Goal: Transaction & Acquisition: Purchase product/service

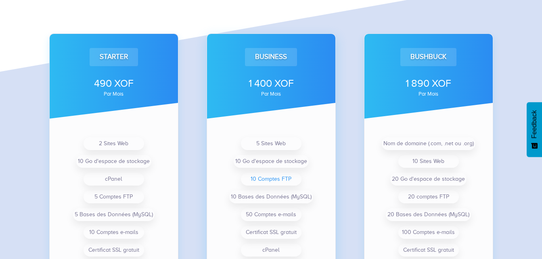
scroll to position [606, 0]
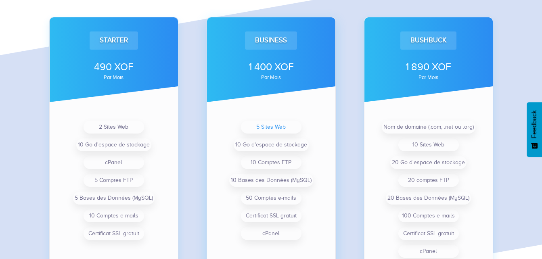
click at [281, 129] on li "5 Sites Web" at bounding box center [271, 127] width 61 height 13
drag, startPoint x: 281, startPoint y: 129, endPoint x: 309, endPoint y: 126, distance: 28.5
click at [309, 126] on ul "5 Sites Web 10 Go d'espace de stockage 10 Comptes FTP 10 Bases des Données (MyS…" at bounding box center [271, 180] width 107 height 124
click at [419, 128] on li "Nom de domaine (.com, .net ou .org)" at bounding box center [429, 127] width 94 height 13
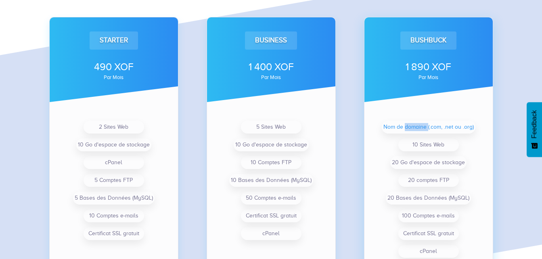
click at [419, 128] on li "Nom de domaine (.com, .net ou .org)" at bounding box center [429, 127] width 94 height 13
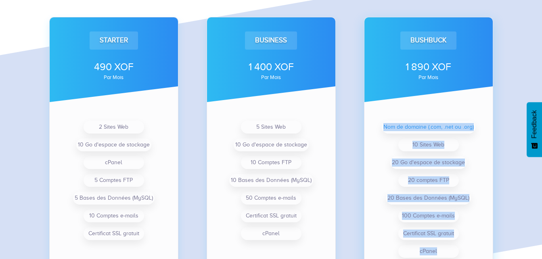
click at [419, 128] on li "Nom de domaine (.com, .net ou .org)" at bounding box center [429, 127] width 94 height 13
drag, startPoint x: 419, startPoint y: 128, endPoint x: 473, endPoint y: 158, distance: 62.2
click at [473, 158] on ul "Nom de domaine (.com, .net ou .org) 10 Sites Web 20 Go d'espace de stockage 20 …" at bounding box center [429, 189] width 107 height 142
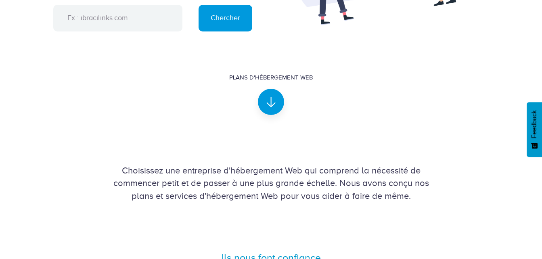
scroll to position [0, 0]
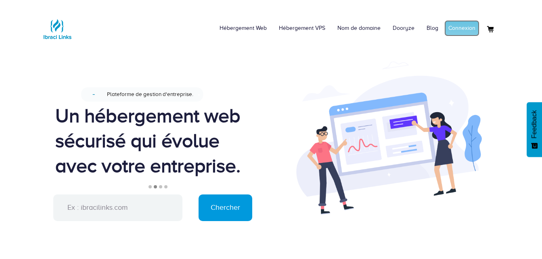
click at [469, 33] on link "Connexion" at bounding box center [462, 28] width 35 height 16
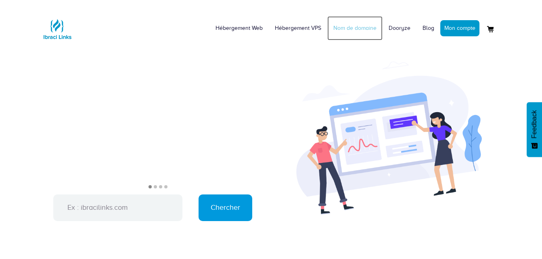
click at [364, 31] on link "Nom de domaine" at bounding box center [355, 28] width 55 height 24
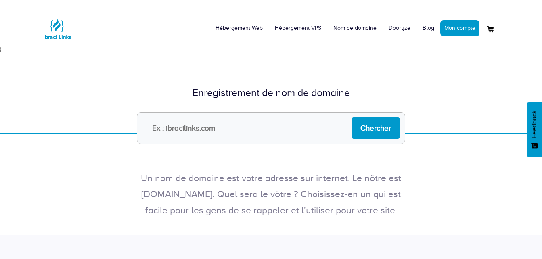
drag, startPoint x: 267, startPoint y: 141, endPoint x: 270, endPoint y: 133, distance: 7.8
click at [267, 141] on input "text" at bounding box center [271, 128] width 269 height 32
click at [270, 133] on input "text" at bounding box center [271, 128] width 269 height 32
type input "[URL][DOMAIN_NAME]"
click at [228, 129] on input "k" at bounding box center [271, 128] width 269 height 32
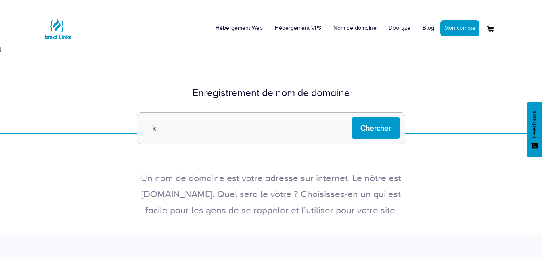
type input "KOHSUIVI"
click at [371, 122] on input "Chercher" at bounding box center [376, 128] width 48 height 21
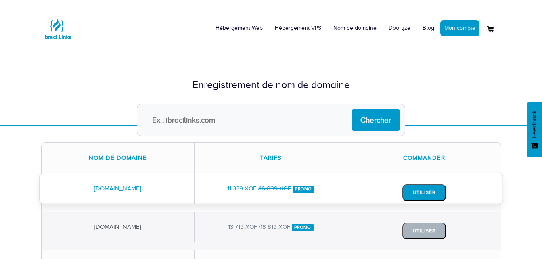
click at [431, 192] on button "Utiliser" at bounding box center [425, 193] width 44 height 17
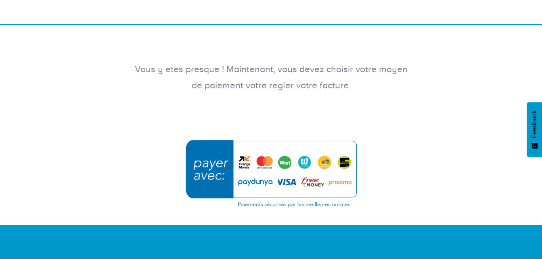
scroll to position [202, 0]
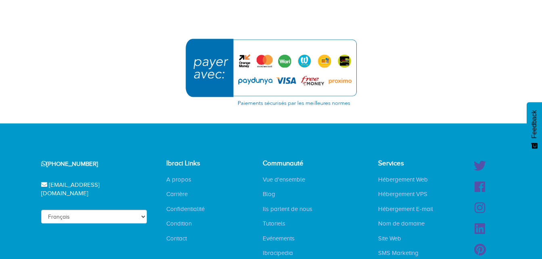
click at [247, 63] on img "submit" at bounding box center [272, 72] width 182 height 78
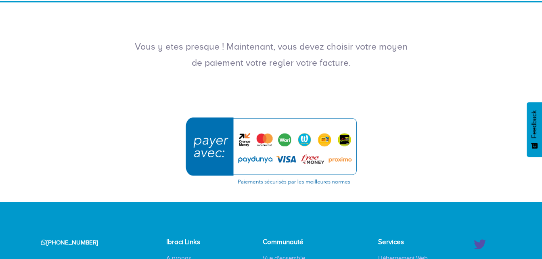
scroll to position [119, 0]
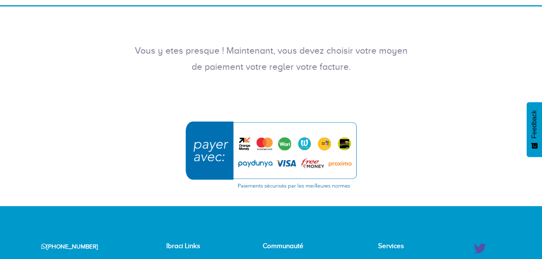
click at [487, 89] on div "Vous y etes presque ! Maintenant, vous devez choisir votre moyen de paiement vo…" at bounding box center [271, 48] width 542 height 85
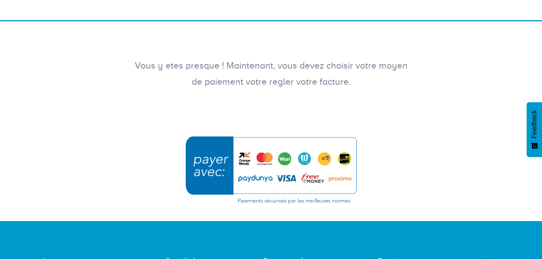
scroll to position [121, 0]
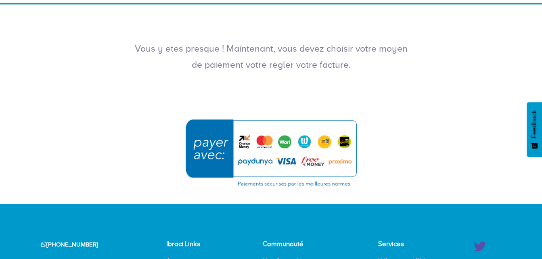
click at [263, 139] on img "submit" at bounding box center [272, 153] width 182 height 78
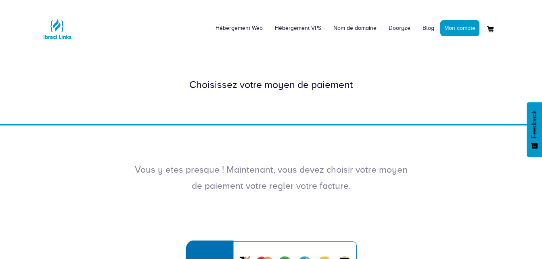
scroll to position [40, 0]
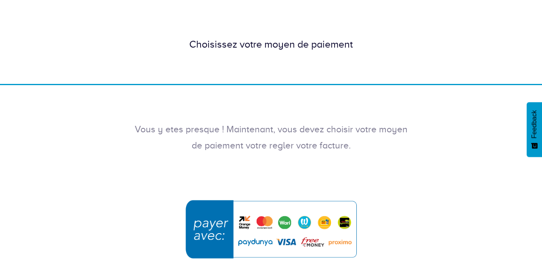
click at [207, 227] on img "submit" at bounding box center [272, 234] width 182 height 78
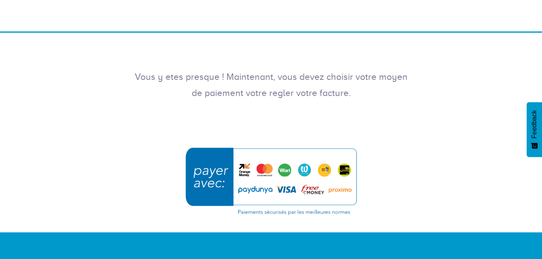
scroll to position [81, 0]
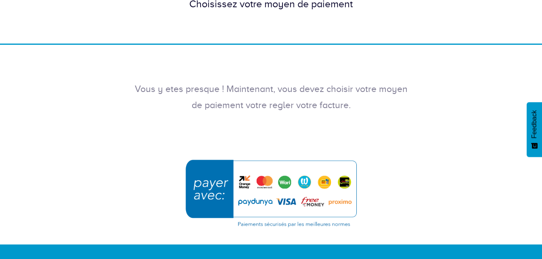
click at [265, 201] on img "submit" at bounding box center [272, 193] width 182 height 78
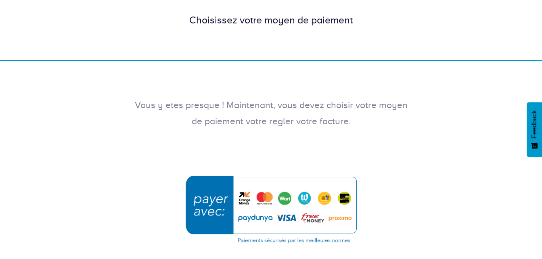
scroll to position [81, 0]
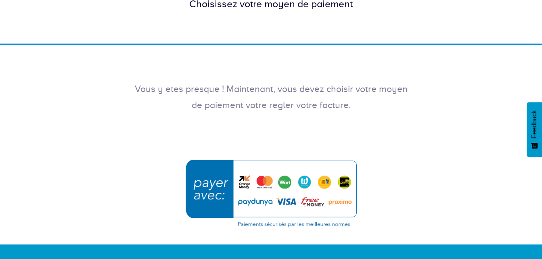
click at [265, 179] on img "submit" at bounding box center [272, 193] width 182 height 78
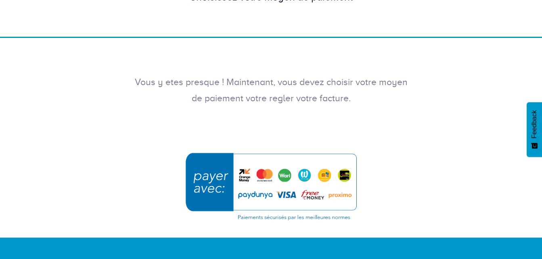
scroll to position [79, 0]
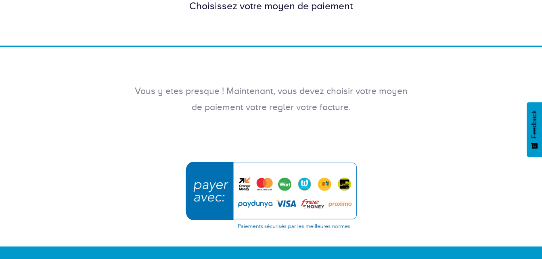
click at [331, 80] on div "Vous y etes presque ! Maintenant, vous devez choisir votre moyen de paiement vo…" at bounding box center [271, 89] width 542 height 85
drag, startPoint x: 426, startPoint y: 170, endPoint x: 444, endPoint y: 160, distance: 20.6
click at [444, 160] on form at bounding box center [271, 195] width 460 height 79
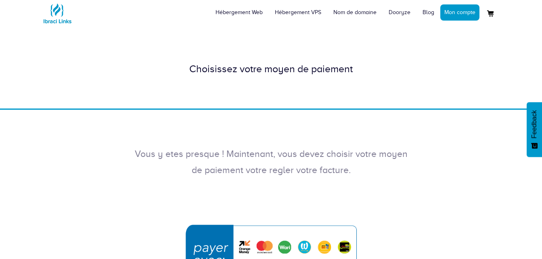
scroll to position [0, 0]
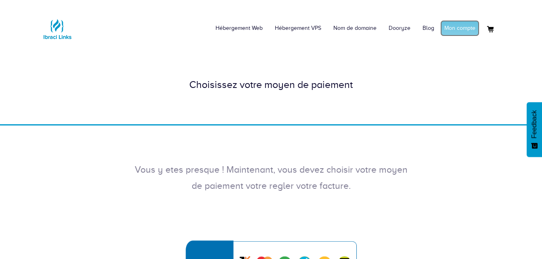
click at [446, 22] on link "Mon compte" at bounding box center [460, 28] width 39 height 16
